Goal: Task Accomplishment & Management: Manage account settings

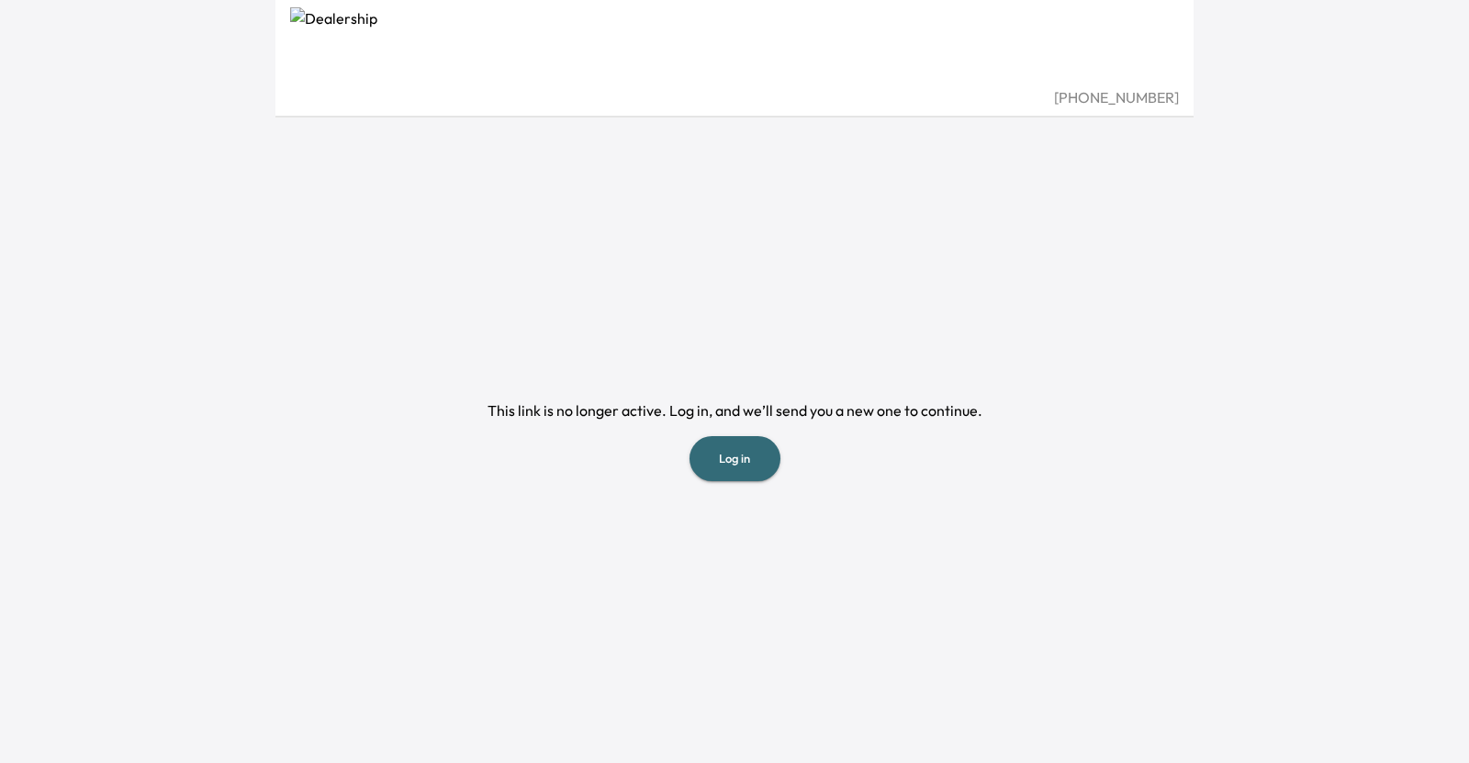
click at [752, 461] on button "Log in" at bounding box center [735, 458] width 91 height 45
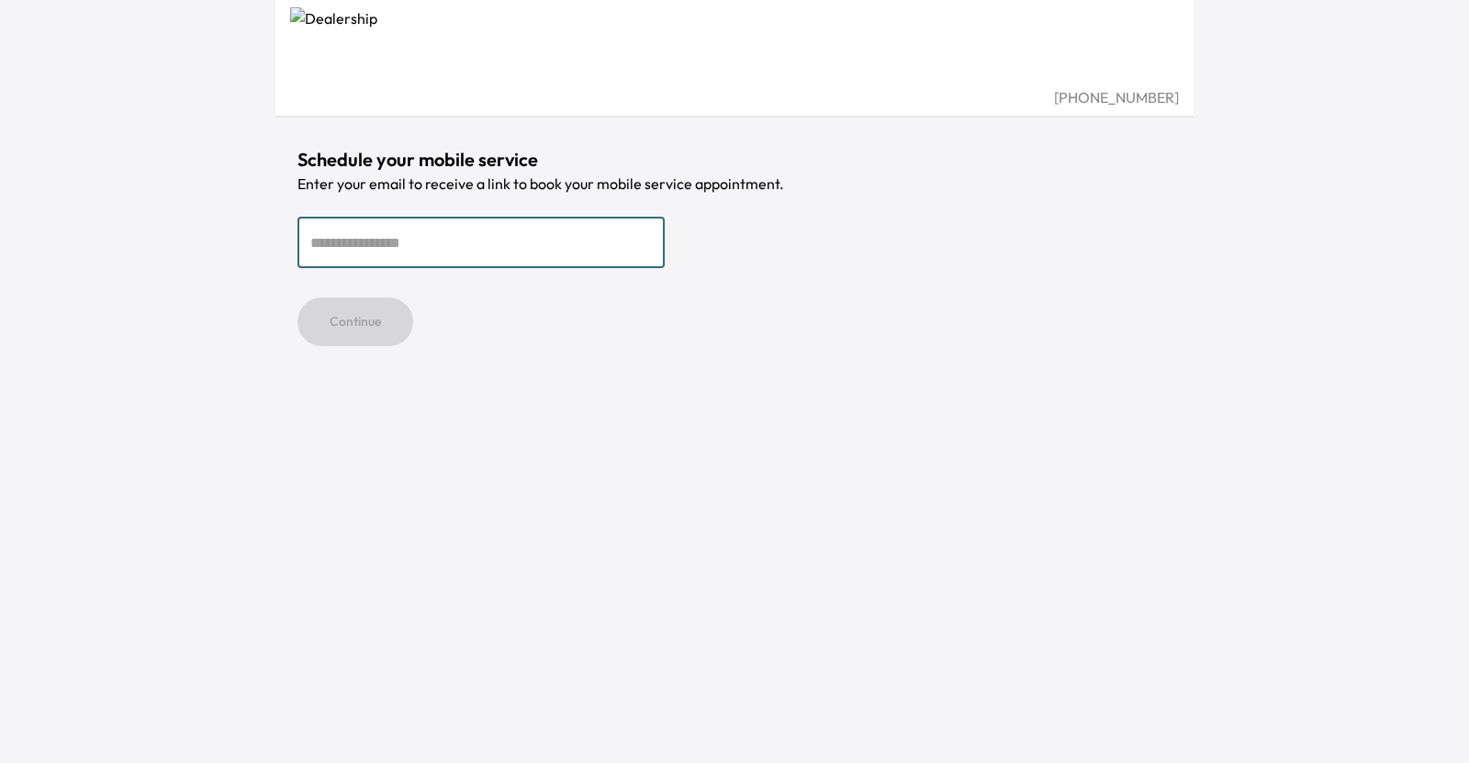
click at [488, 234] on input "email" at bounding box center [481, 242] width 367 height 51
type input "**********"
click at [379, 324] on button "Continue" at bounding box center [356, 322] width 116 height 49
